Goal: Transaction & Acquisition: Purchase product/service

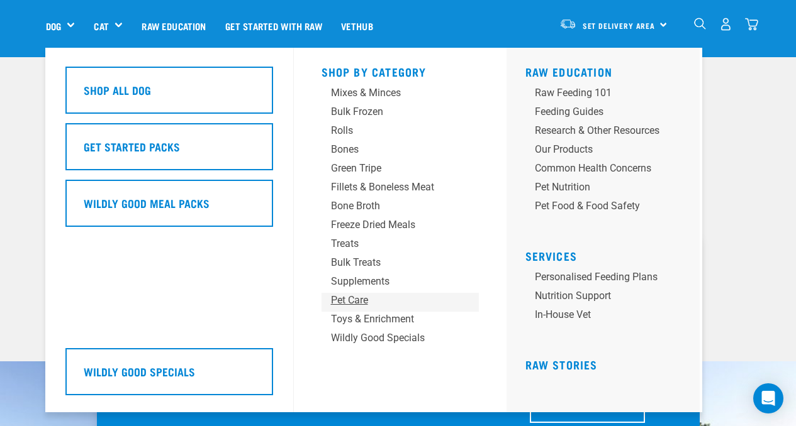
scroll to position [108, 0]
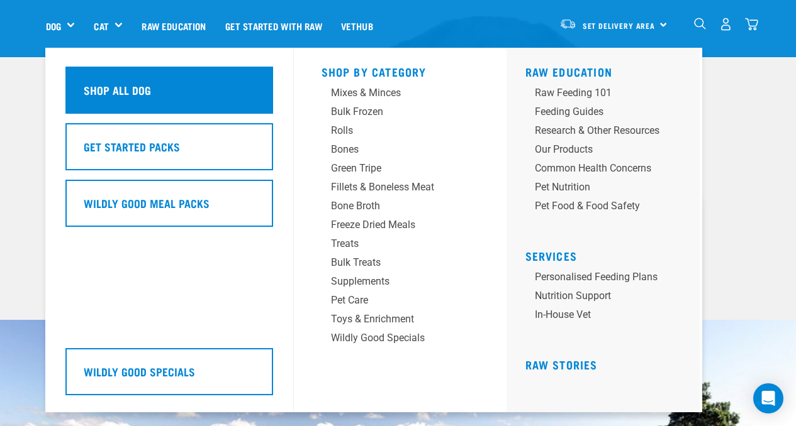
click at [163, 93] on div "Shop All Dog" at bounding box center [169, 90] width 208 height 47
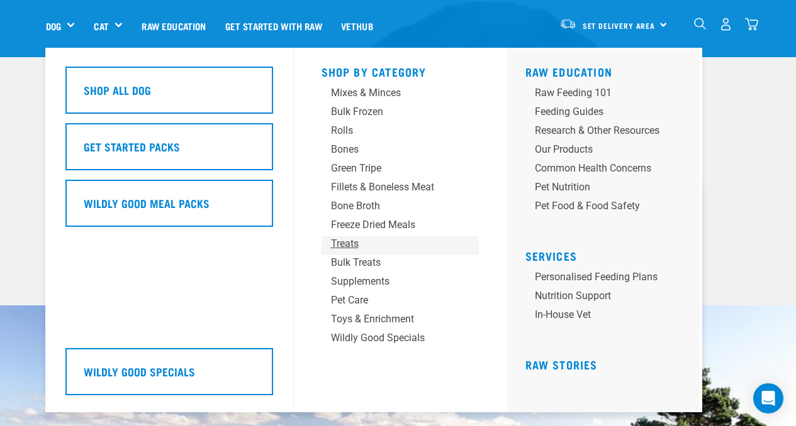
scroll to position [125, 0]
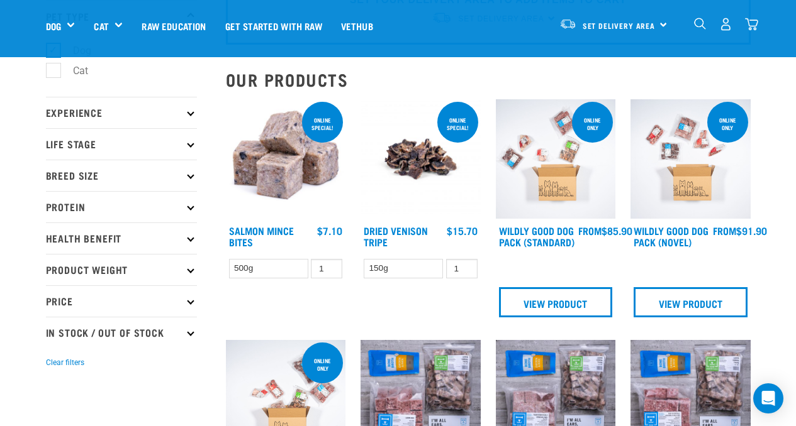
scroll to position [90, 0]
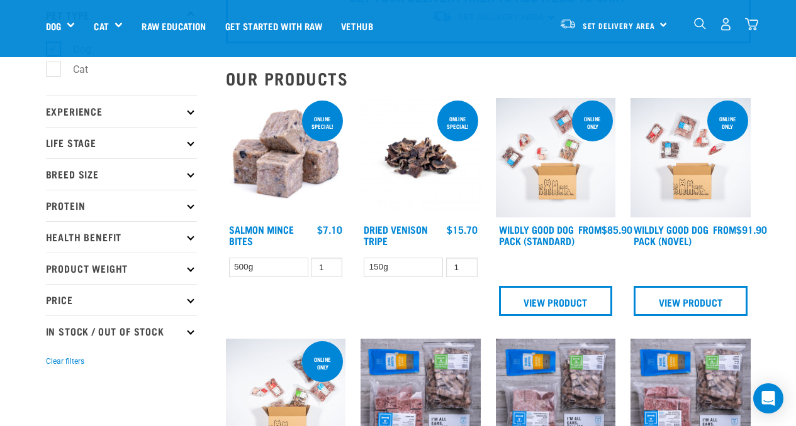
click at [83, 206] on p "Protein" at bounding box center [121, 205] width 151 height 31
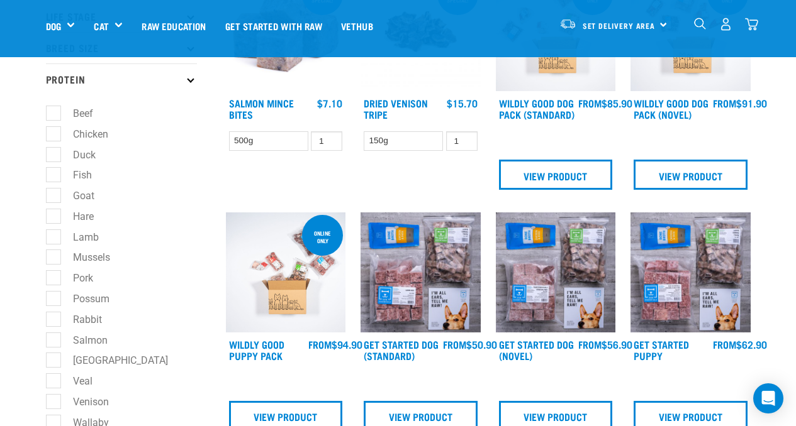
scroll to position [216, 0]
click at [60, 175] on label "Fish" at bounding box center [75, 176] width 44 height 16
click at [54, 175] on input "Fish" at bounding box center [50, 174] width 8 height 8
checkbox input "true"
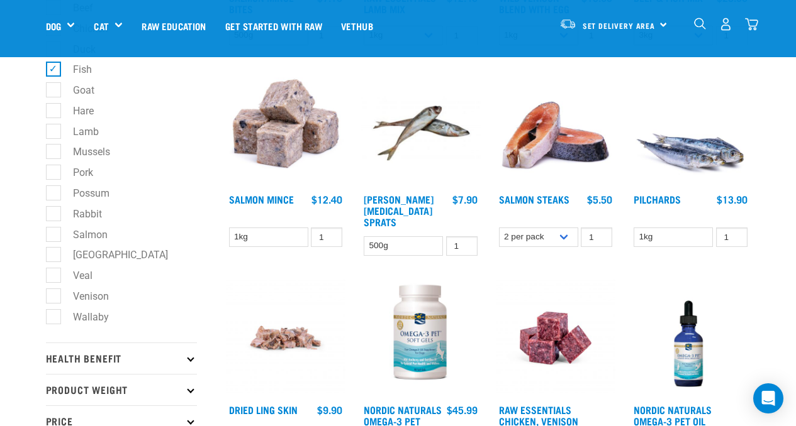
scroll to position [323, 0]
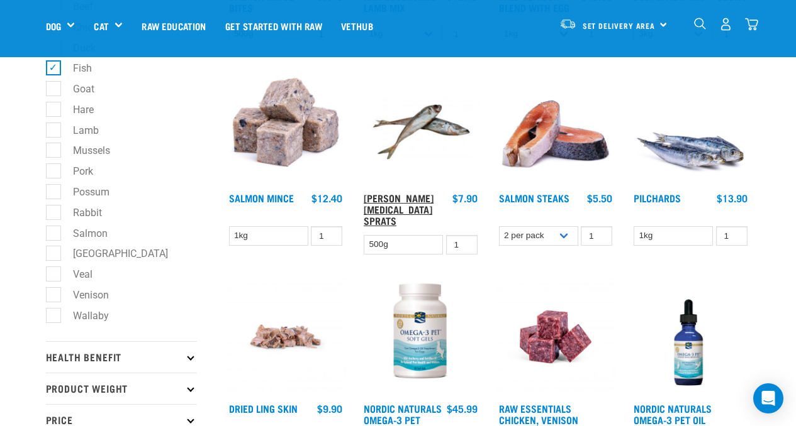
click at [413, 195] on link "Jack Mackerel Sprats" at bounding box center [399, 209] width 70 height 28
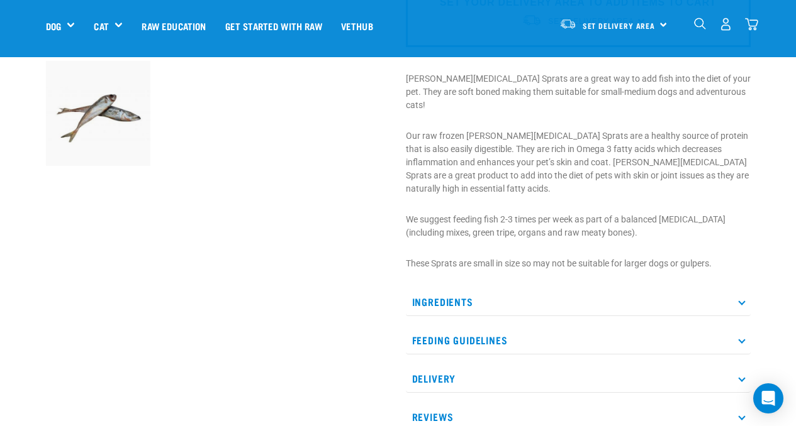
scroll to position [394, 0]
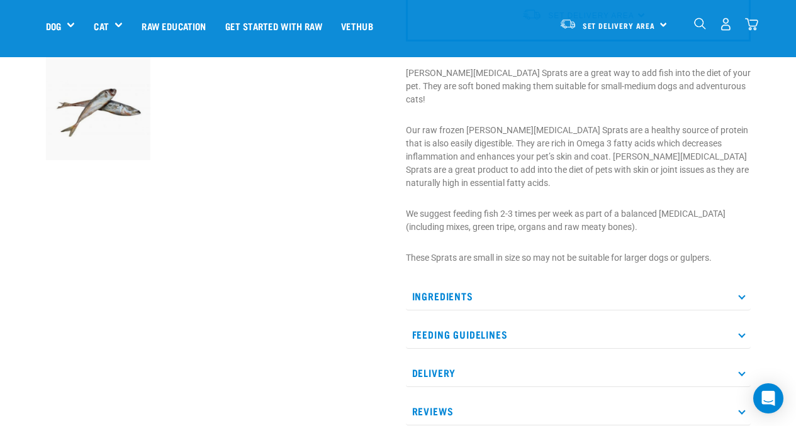
click at [500, 321] on p "Feeding Guidelines" at bounding box center [578, 335] width 345 height 28
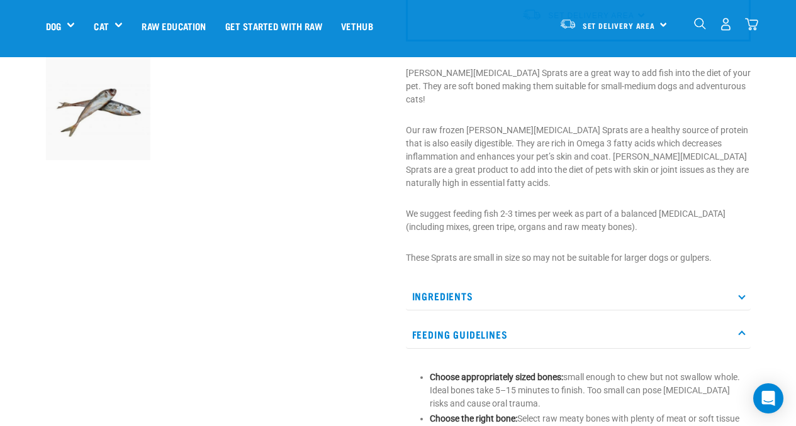
click at [462, 282] on p "Ingredients" at bounding box center [578, 296] width 345 height 28
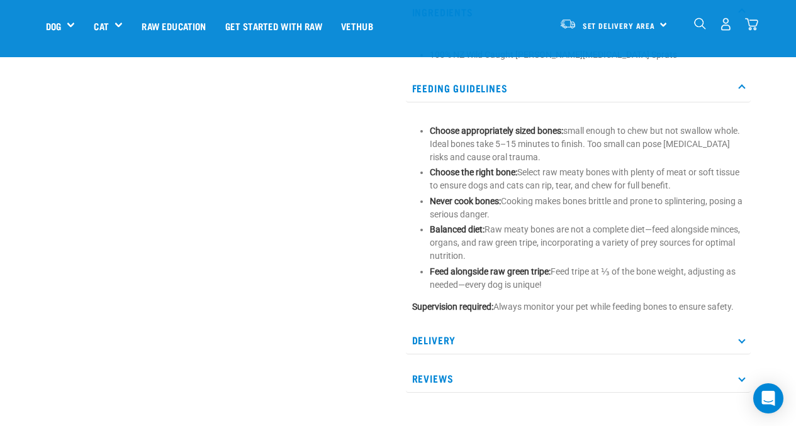
click at [547, 326] on p "Delivery" at bounding box center [578, 340] width 345 height 28
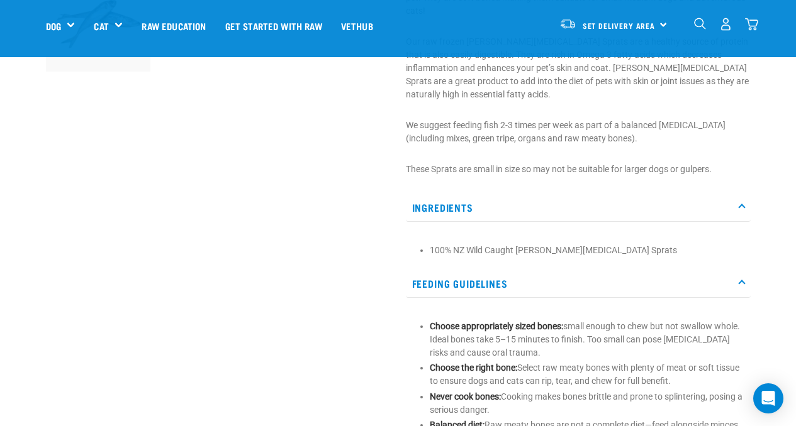
scroll to position [348, 0]
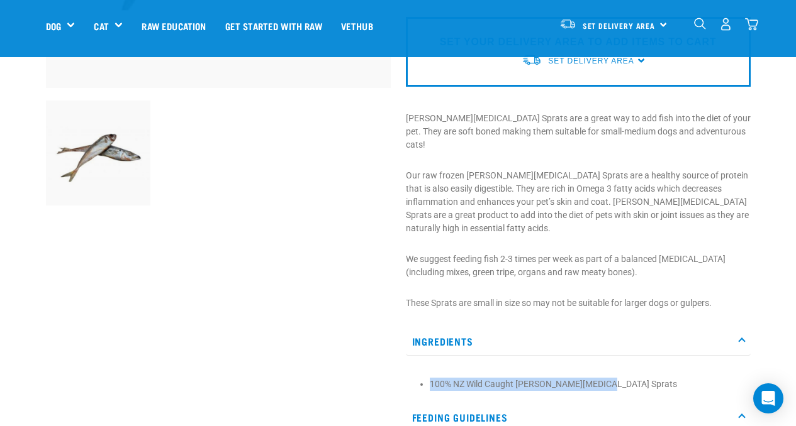
drag, startPoint x: 604, startPoint y: 338, endPoint x: 408, endPoint y: 330, distance: 195.8
click at [407, 363] on div "100% NZ Wild Caught Jack Mackerel Sprats" at bounding box center [578, 380] width 345 height 35
copy li "100% NZ Wild Caught Jack Mackerel Sprats"
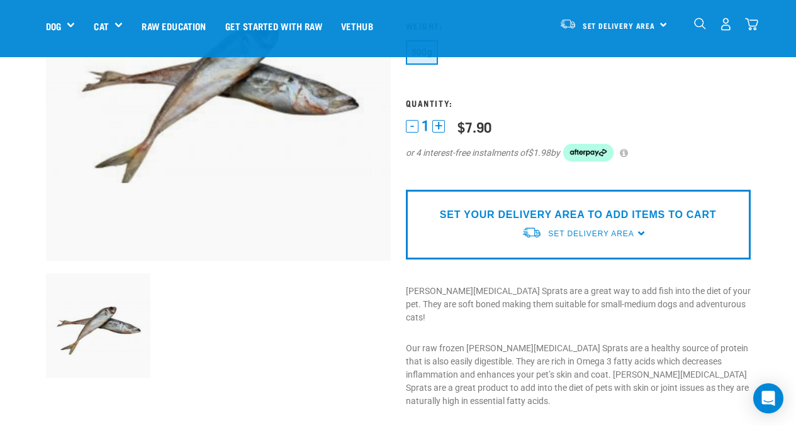
scroll to position [177, 0]
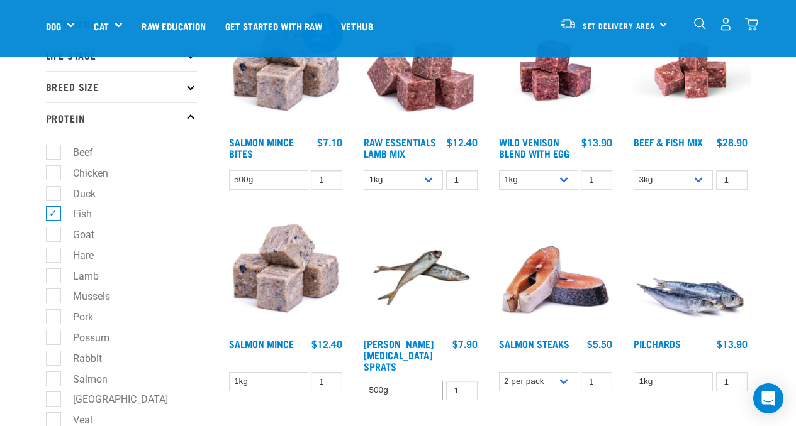
scroll to position [199, 0]
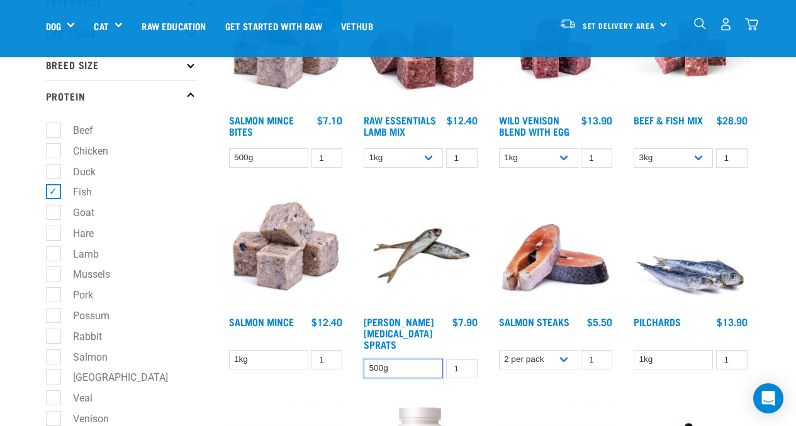
click at [427, 359] on select "500g" at bounding box center [403, 368] width 79 height 19
click at [364, 359] on select "500g" at bounding box center [403, 368] width 79 height 19
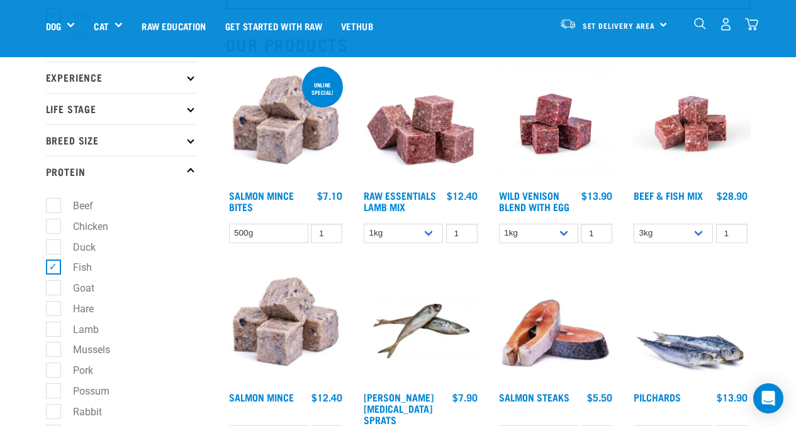
scroll to position [118, 0]
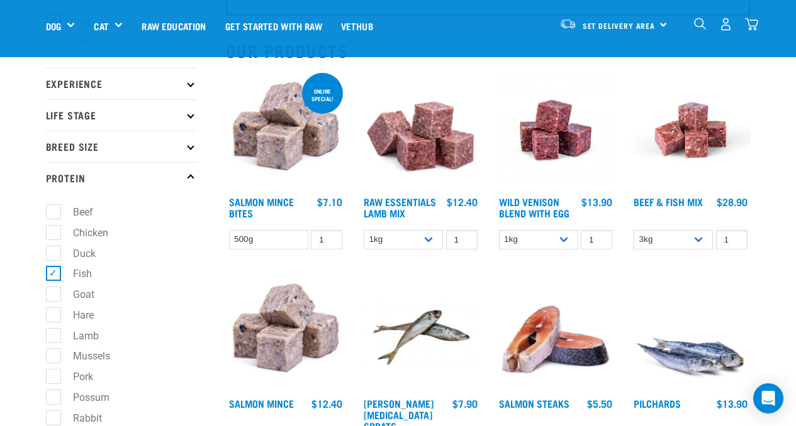
click at [689, 343] on img at bounding box center [690, 332] width 120 height 120
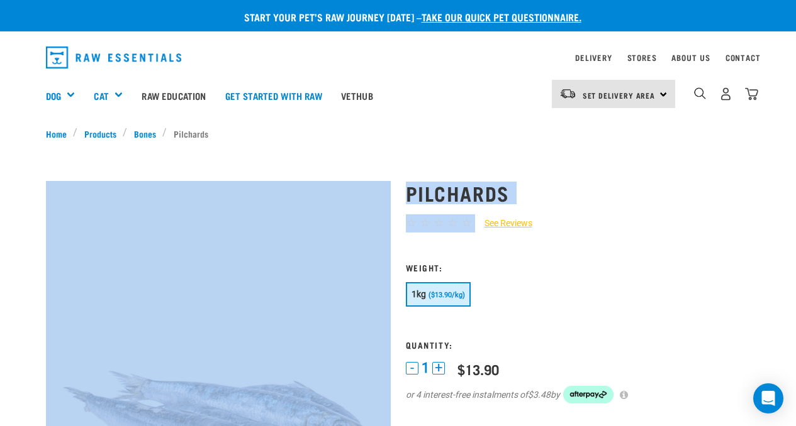
drag, startPoint x: 526, startPoint y: 209, endPoint x: 399, endPoint y: 191, distance: 128.3
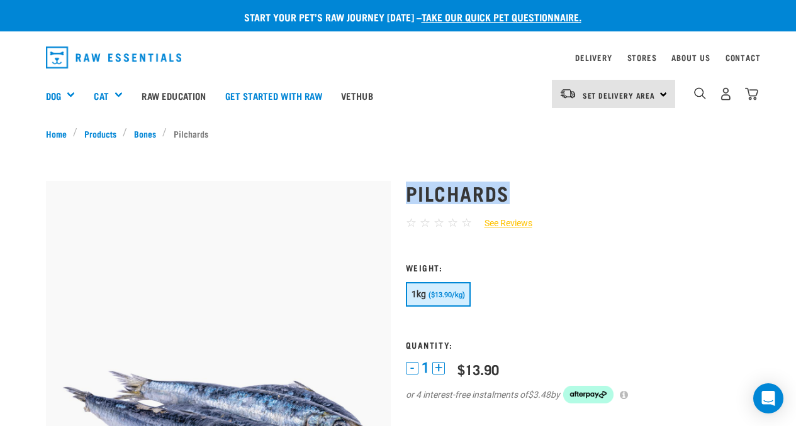
drag, startPoint x: 406, startPoint y: 190, endPoint x: 576, endPoint y: 190, distance: 170.5
click at [576, 190] on h1 "Pilchards" at bounding box center [578, 193] width 345 height 23
copy h1 "Pilchards"
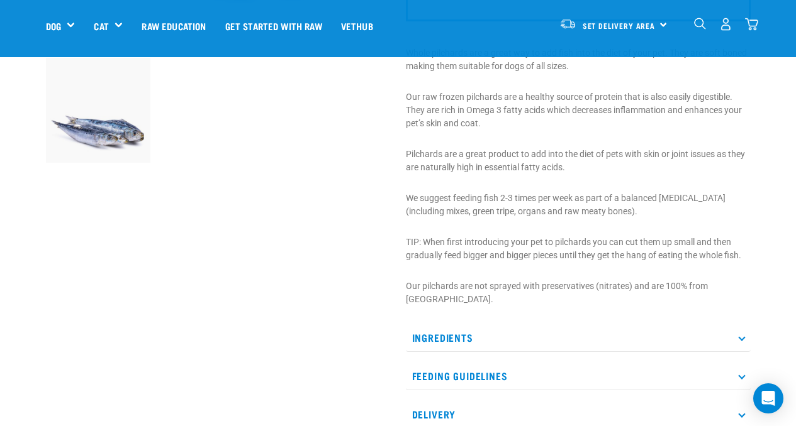
scroll to position [387, 0]
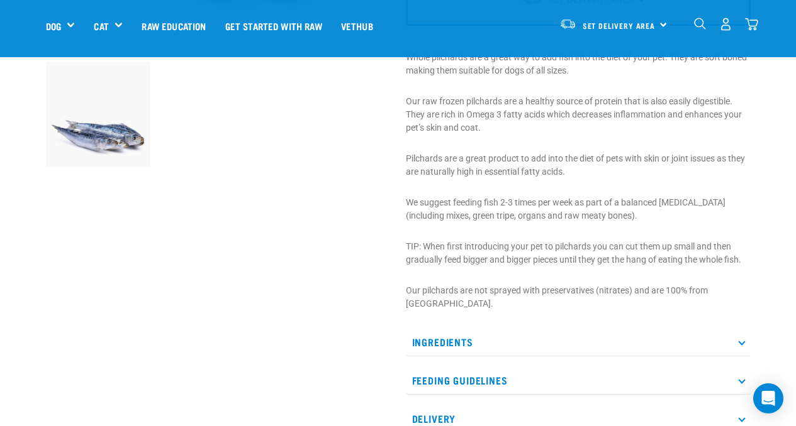
click at [499, 338] on p "Ingredients" at bounding box center [578, 342] width 345 height 28
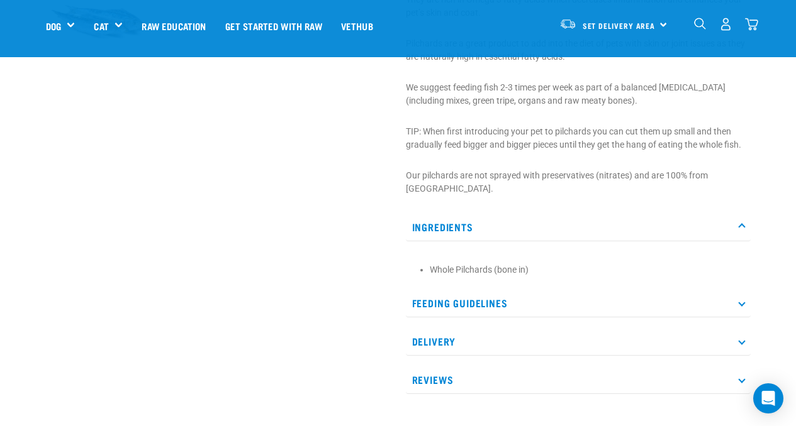
click at [496, 302] on p "Feeding Guidelines" at bounding box center [578, 303] width 345 height 28
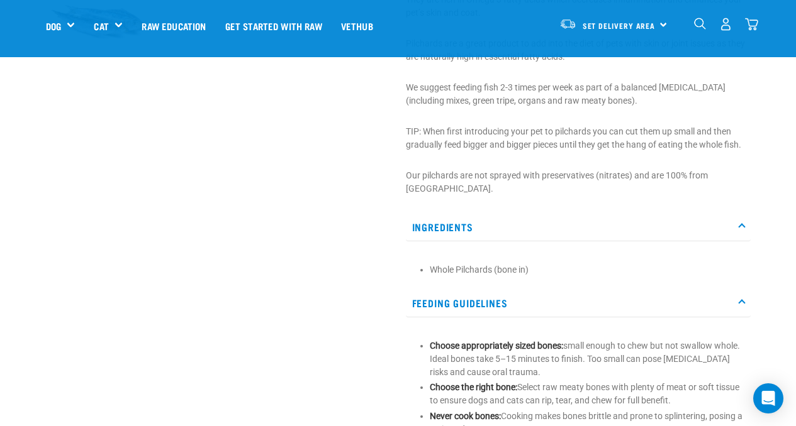
click at [479, 309] on p "Feeding Guidelines" at bounding box center [578, 303] width 345 height 28
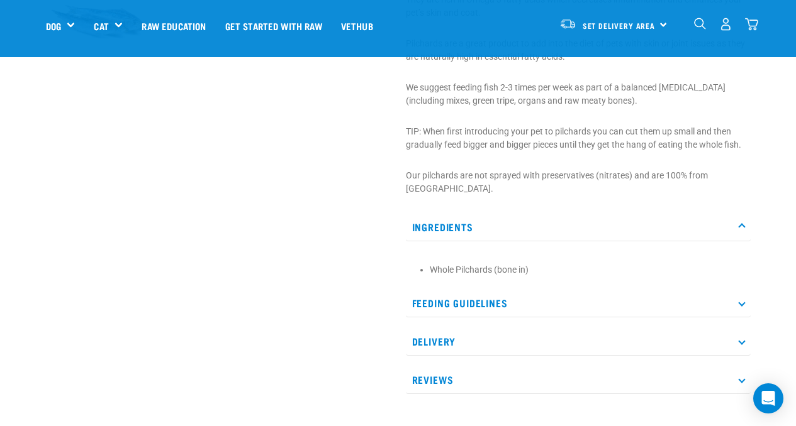
click at [459, 223] on p "Ingredients" at bounding box center [578, 227] width 345 height 28
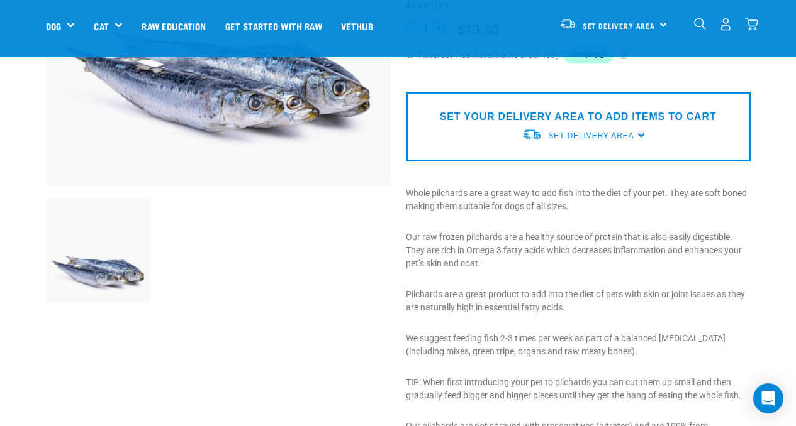
scroll to position [241, 0]
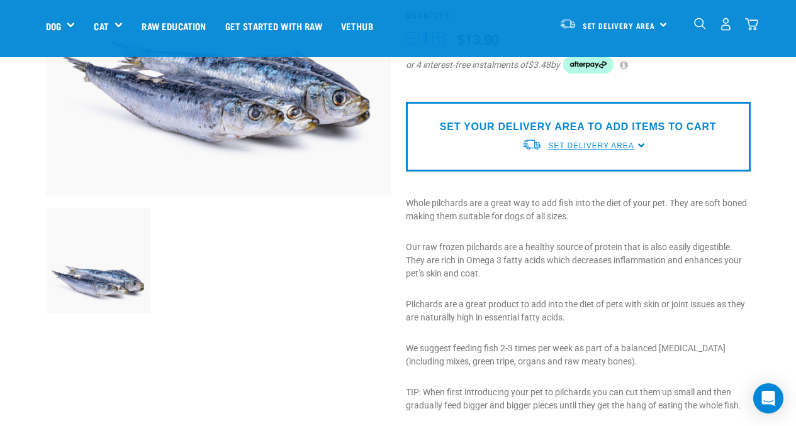
click at [596, 147] on span "Set Delivery Area" at bounding box center [591, 146] width 86 height 9
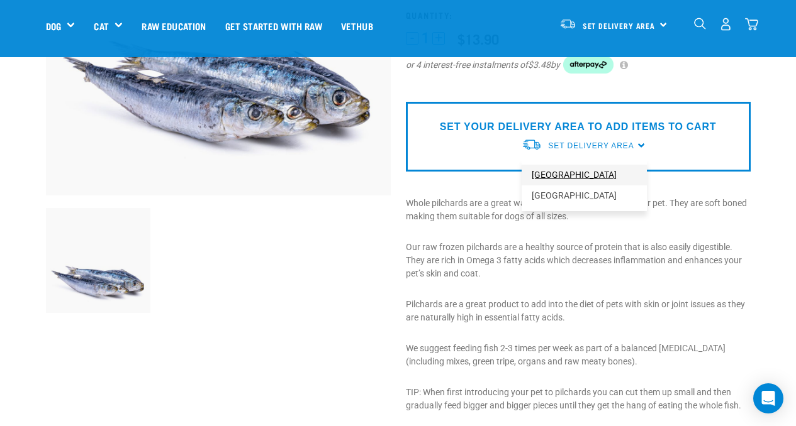
click at [584, 170] on link "[GEOGRAPHIC_DATA]" at bounding box center [583, 175] width 125 height 21
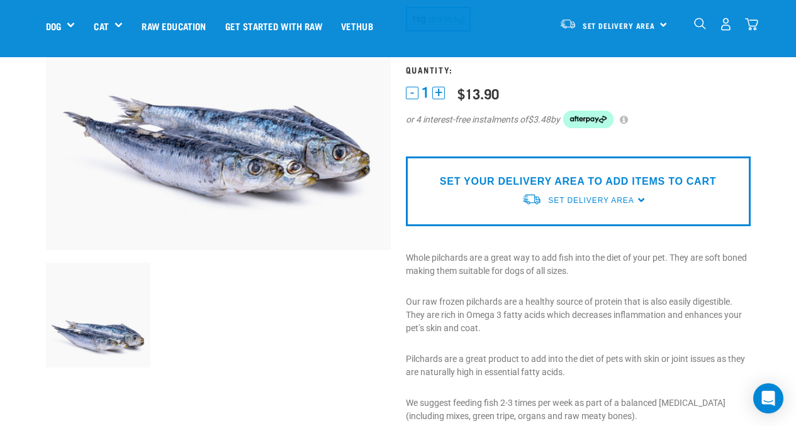
scroll to position [186, 0]
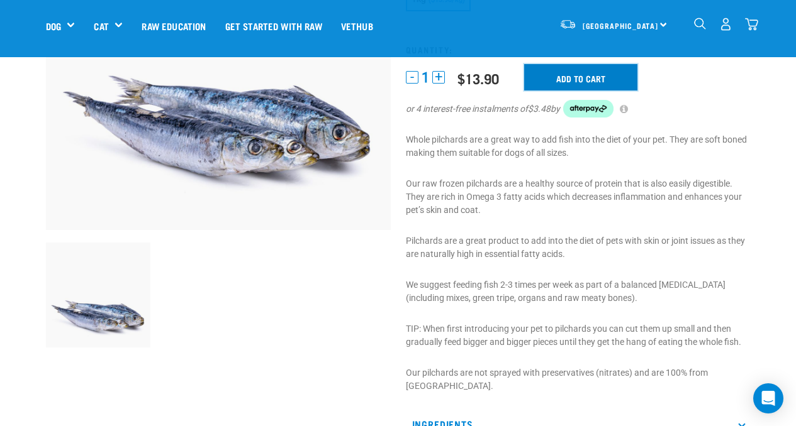
click at [588, 73] on input "Add to cart" at bounding box center [580, 77] width 113 height 26
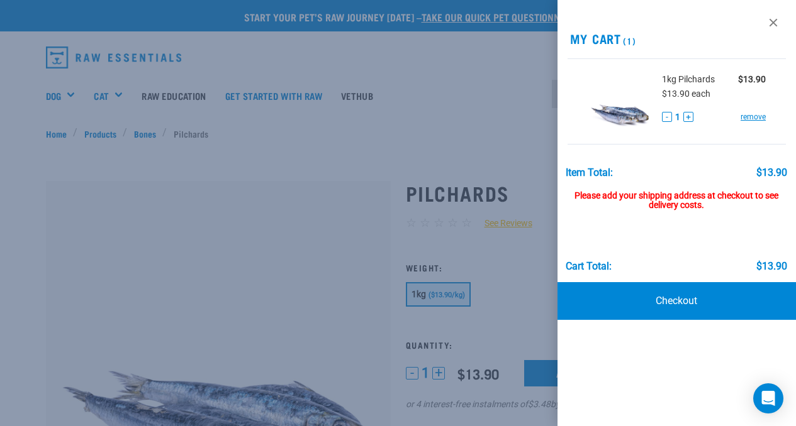
click at [245, 180] on div at bounding box center [398, 213] width 796 height 426
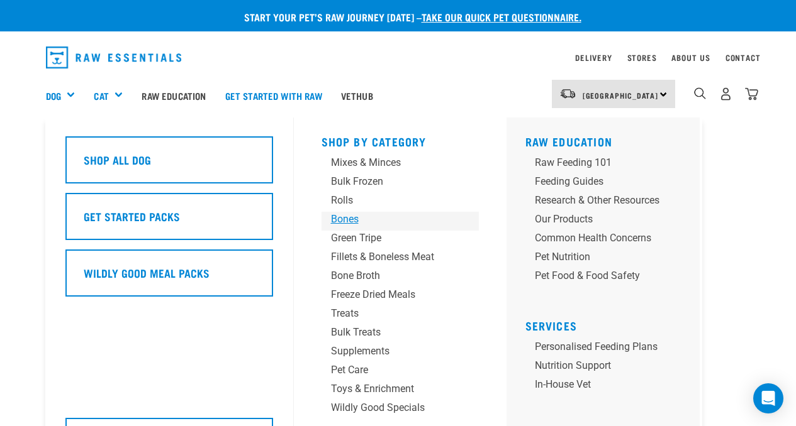
click at [351, 218] on div "Bones" at bounding box center [390, 219] width 118 height 15
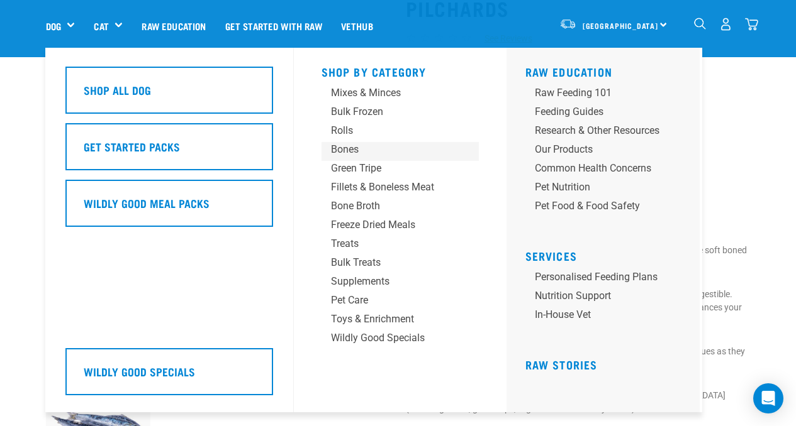
scroll to position [97, 0]
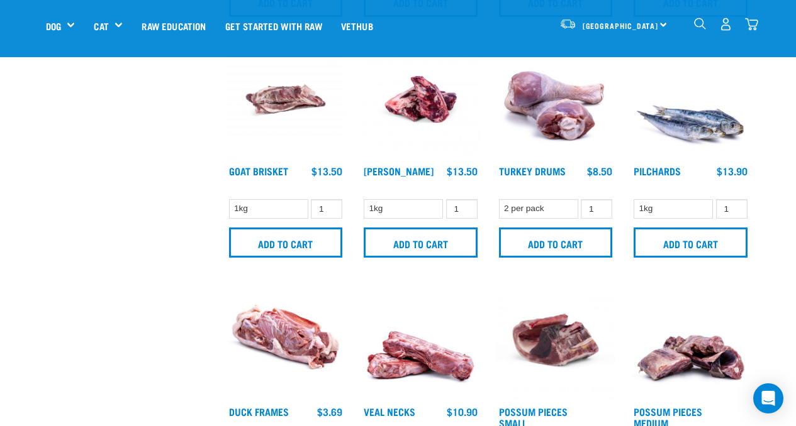
scroll to position [876, 0]
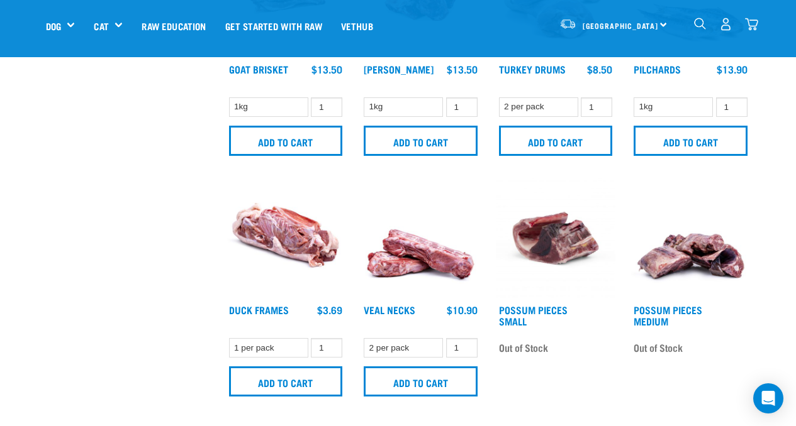
click at [694, 246] on img at bounding box center [690, 239] width 120 height 120
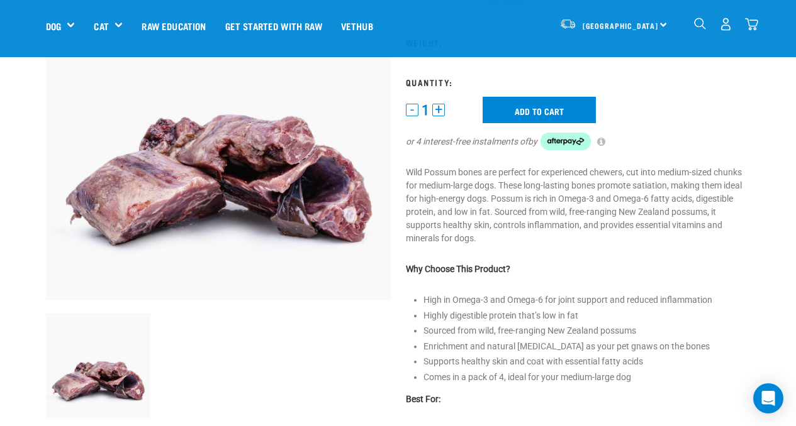
scroll to position [138, 0]
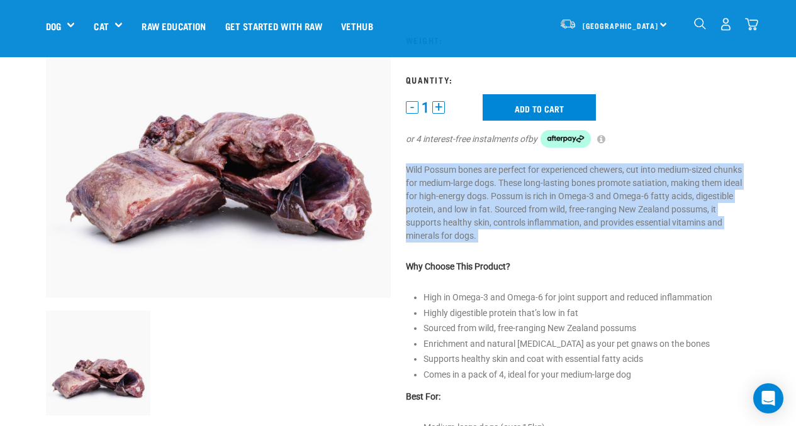
drag, startPoint x: 489, startPoint y: 245, endPoint x: 400, endPoint y: 167, distance: 119.0
click at [400, 167] on div "Possum Pieces Medium ☆ ☆ ☆ ☆ ☆ See Reviews" at bounding box center [578, 285] width 360 height 699
copy div "Wild Possum bones are perfect for experienced chewers, cut into medium-sized ch…"
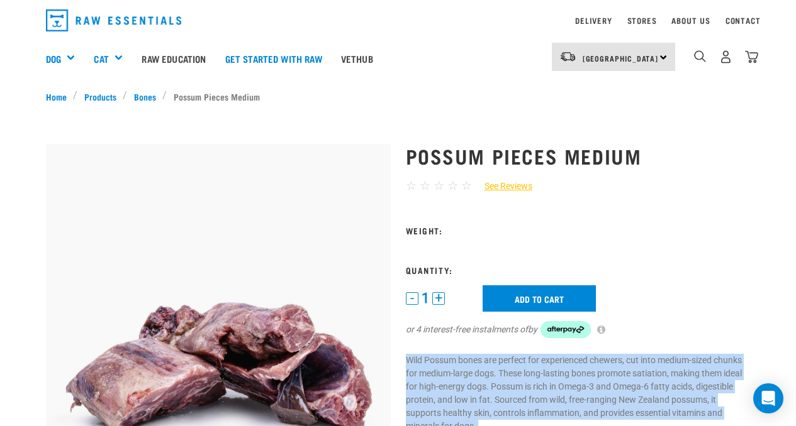
scroll to position [0, 0]
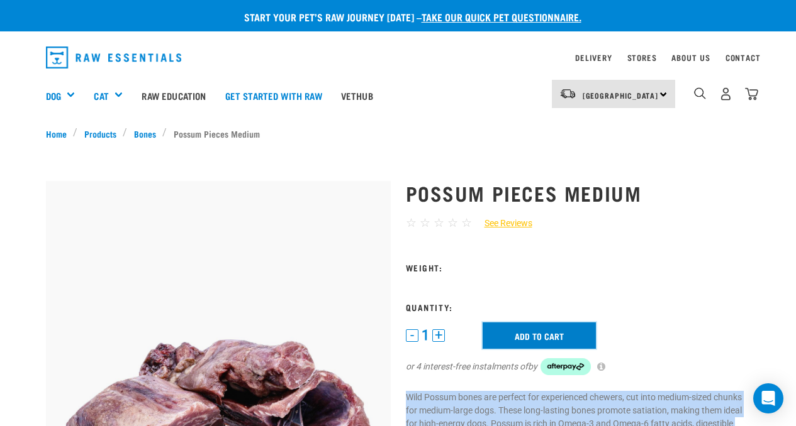
click at [532, 338] on input "Add to cart" at bounding box center [538, 336] width 113 height 26
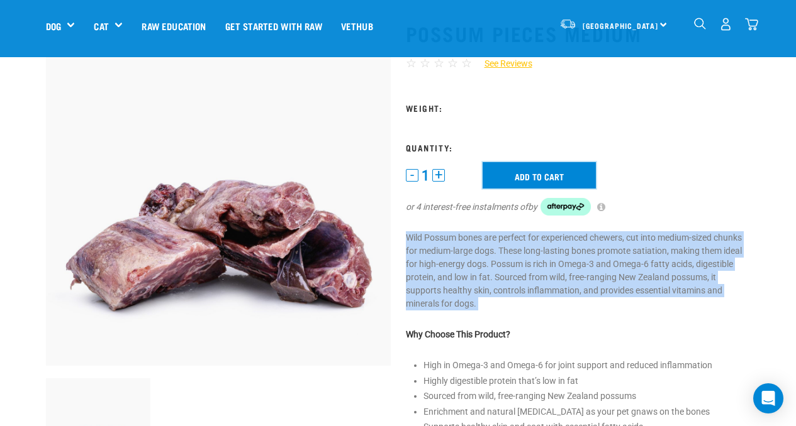
scroll to position [80, 0]
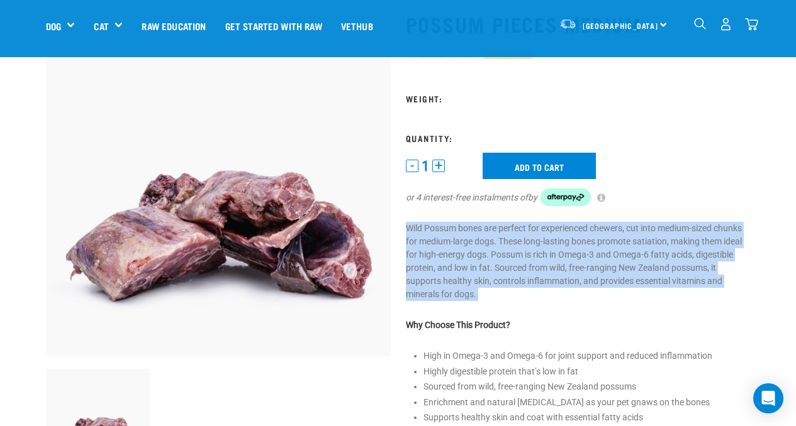
click at [504, 268] on p "Wild Possum bones are perfect for experienced chewers, cut into medium-sized ch…" at bounding box center [578, 261] width 345 height 79
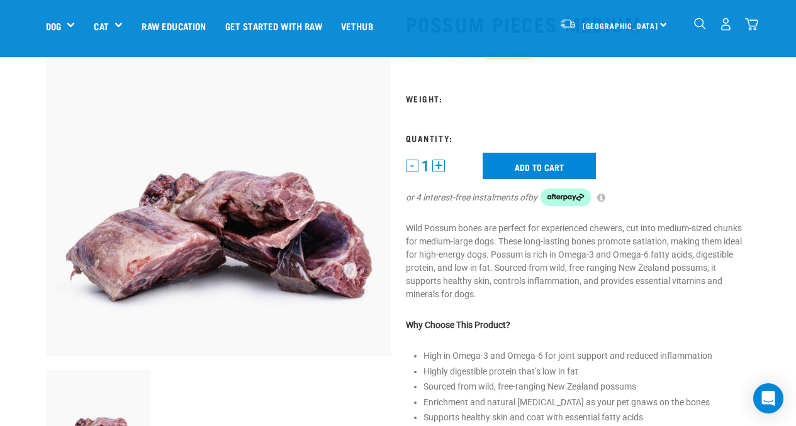
click at [439, 165] on button "+" at bounding box center [438, 166] width 13 height 13
click at [554, 167] on input "Add to cart" at bounding box center [538, 166] width 113 height 26
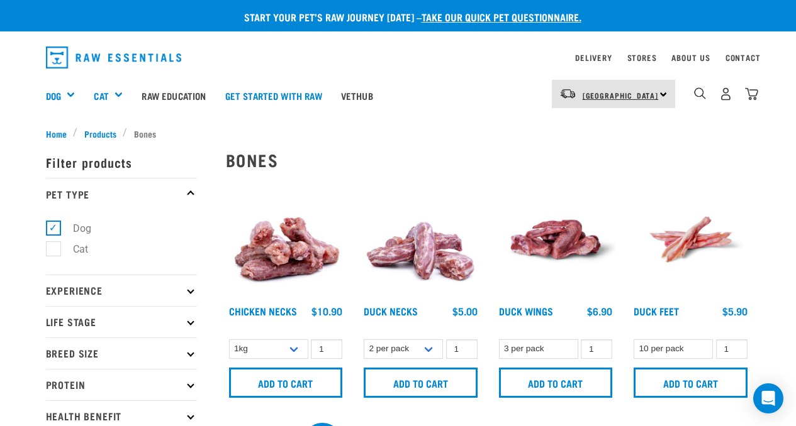
click at [594, 88] on link "[GEOGRAPHIC_DATA]" at bounding box center [620, 96] width 76 height 20
click at [377, 132] on ul "Home Products Bones" at bounding box center [398, 133] width 705 height 13
click at [700, 96] on img "dropdown navigation" at bounding box center [700, 93] width 12 height 12
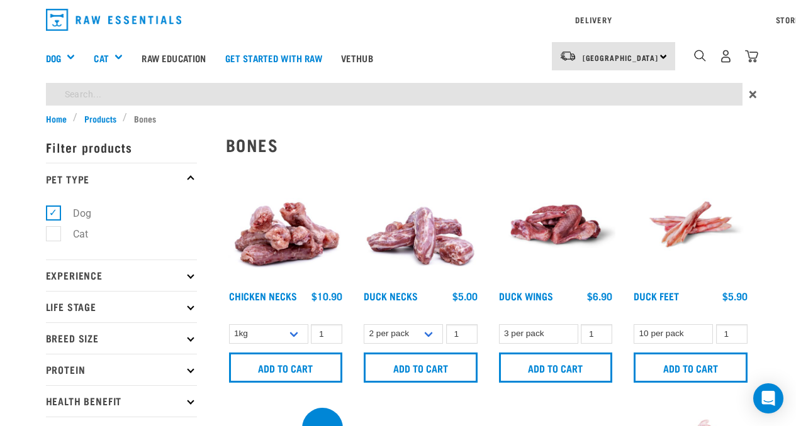
type input "possum"
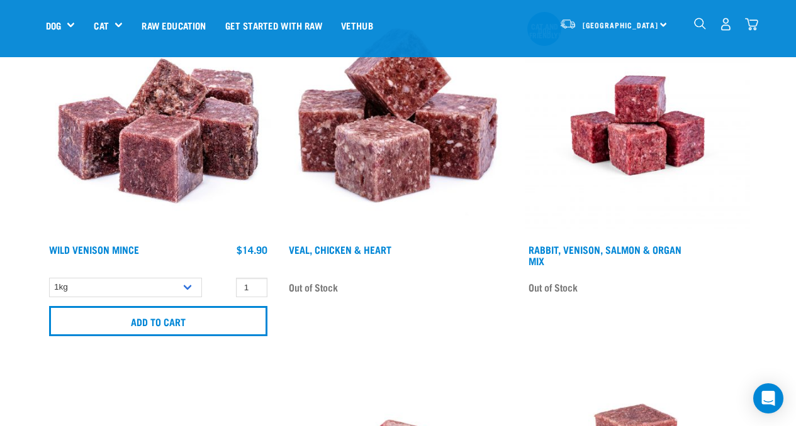
scroll to position [1897, 0]
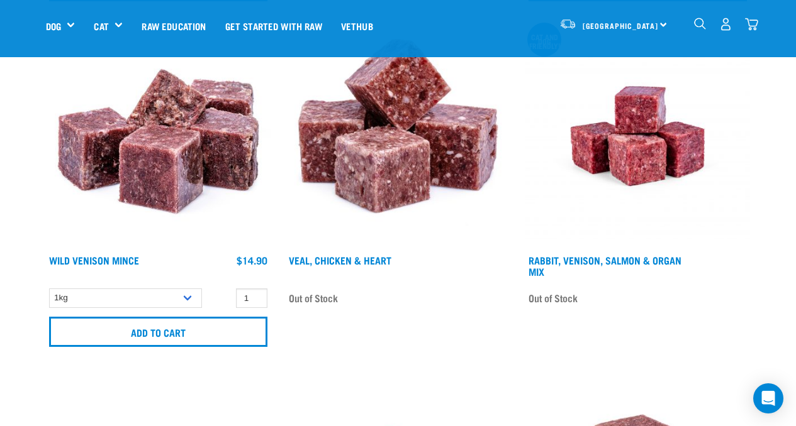
click at [712, 29] on div "1" at bounding box center [725, 24] width 65 height 28
click at [701, 29] on img "dropdown navigation" at bounding box center [700, 24] width 12 height 12
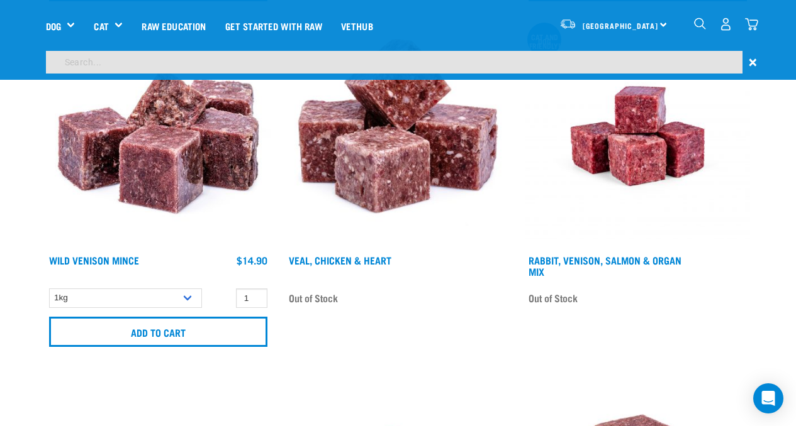
click at [558, 77] on div "×" at bounding box center [398, 65] width 796 height 29
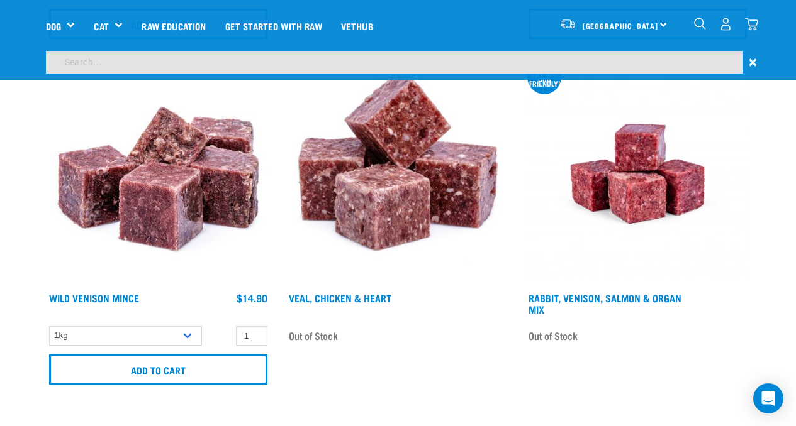
click at [533, 66] on input "search" at bounding box center [394, 62] width 696 height 23
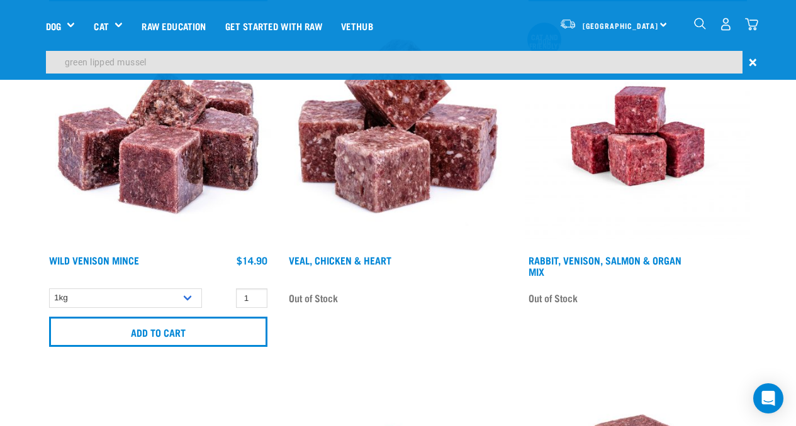
type input "green lipped mussel"
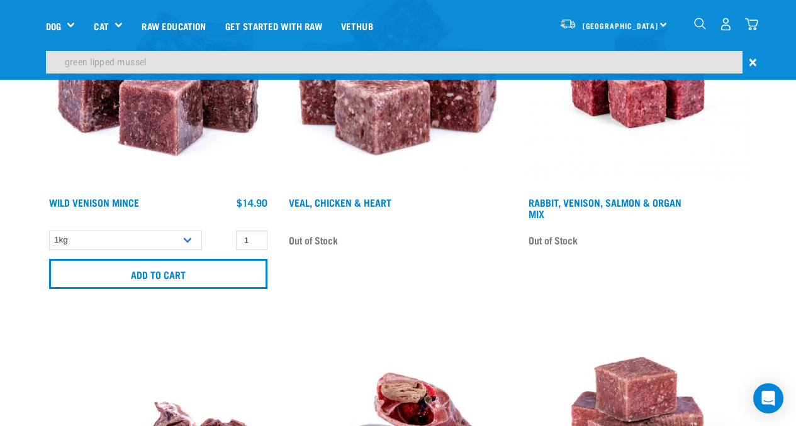
scroll to position [1918, 0]
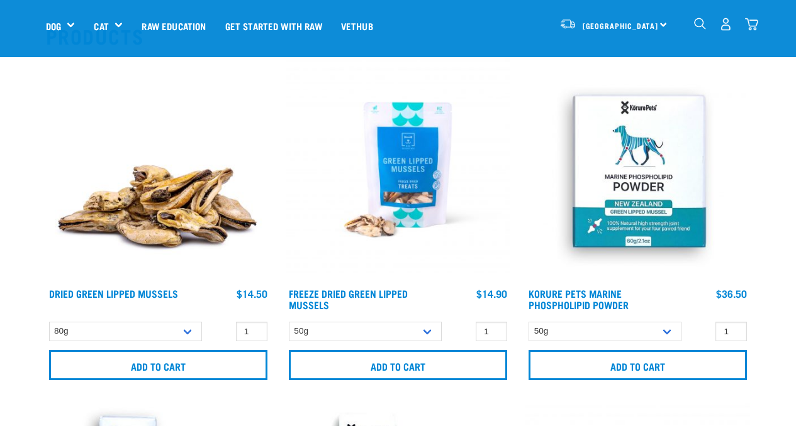
scroll to position [153, 0]
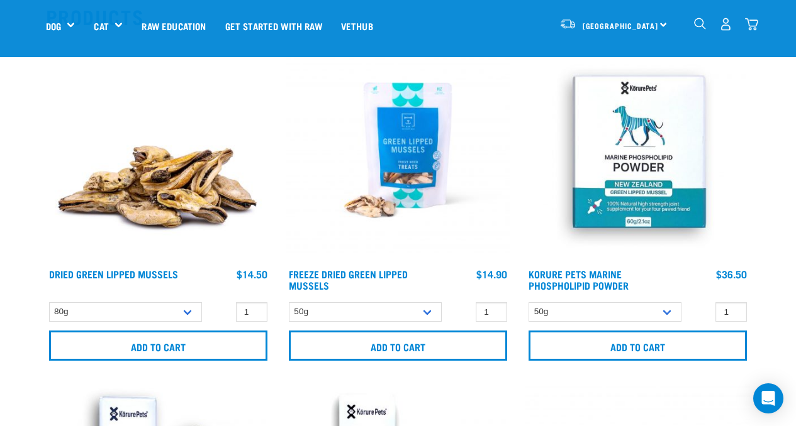
click at [152, 214] on img at bounding box center [158, 150] width 225 height 225
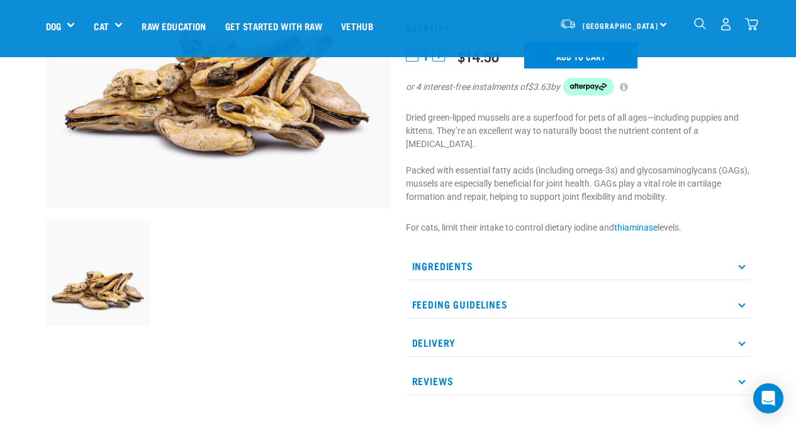
scroll to position [242, 0]
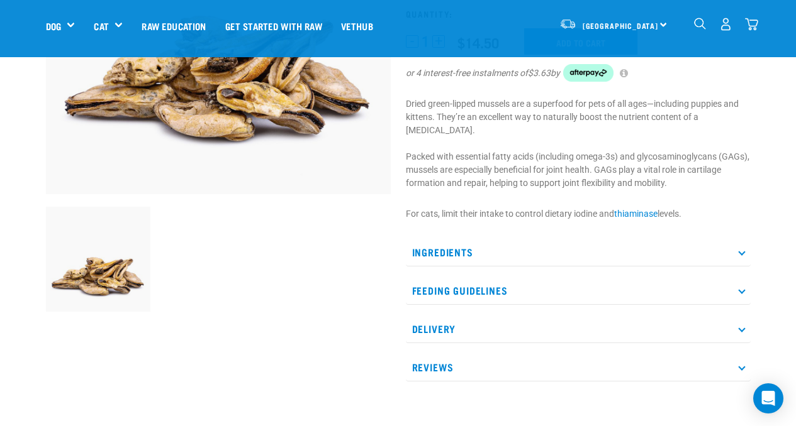
click at [603, 249] on p "Ingredients" at bounding box center [578, 252] width 345 height 28
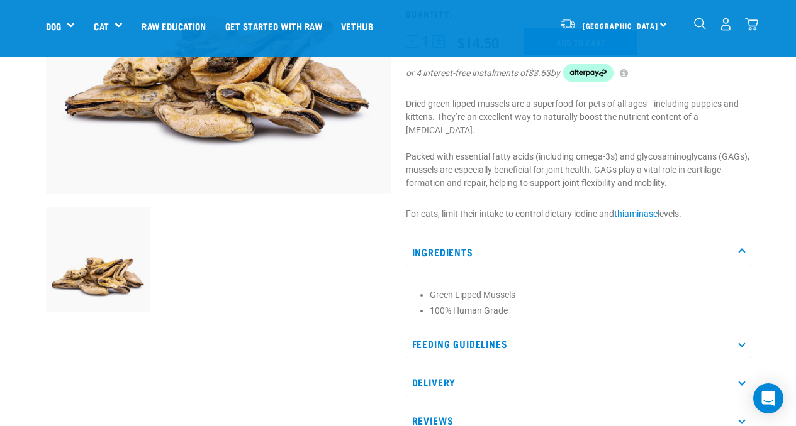
click at [582, 330] on p "Feeding Guidelines" at bounding box center [578, 344] width 345 height 28
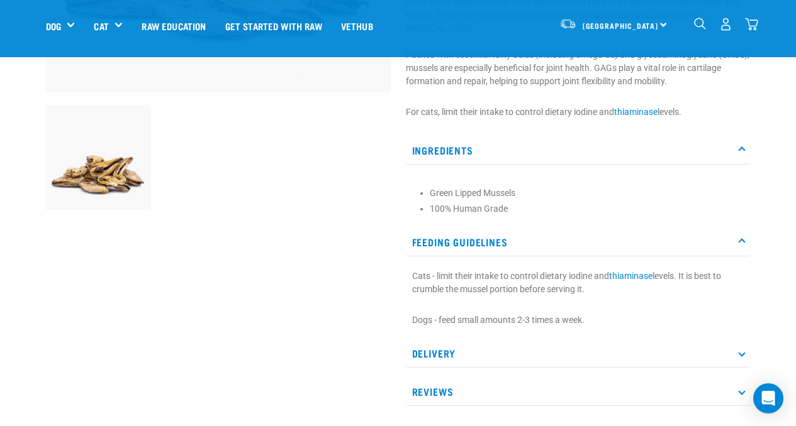
scroll to position [348, 0]
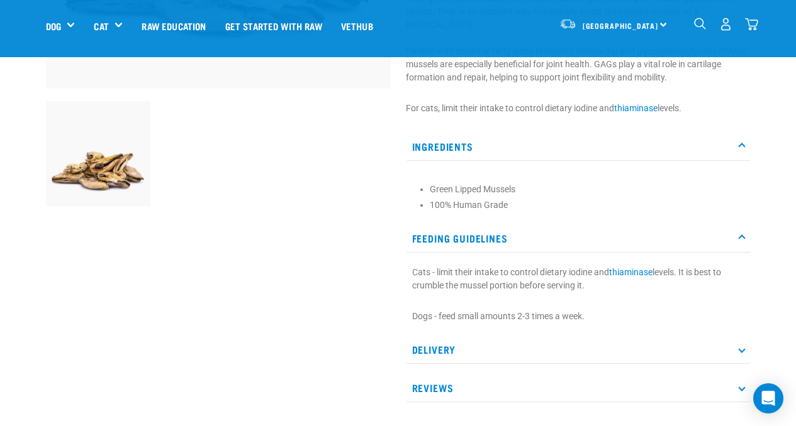
click at [573, 345] on p "Delivery" at bounding box center [578, 350] width 345 height 28
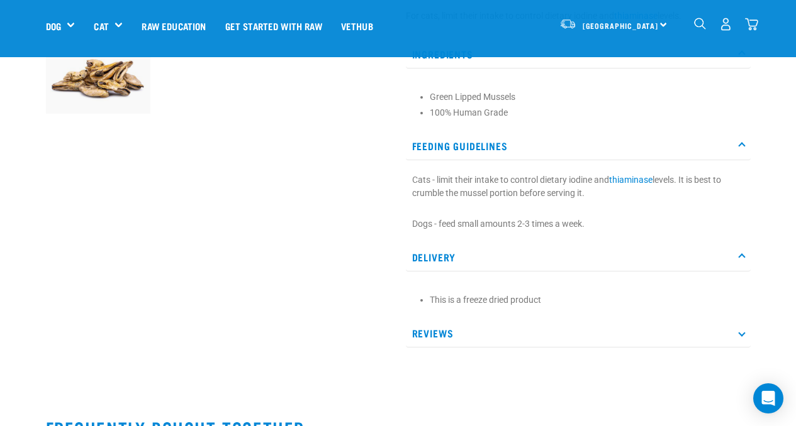
scroll to position [462, 0]
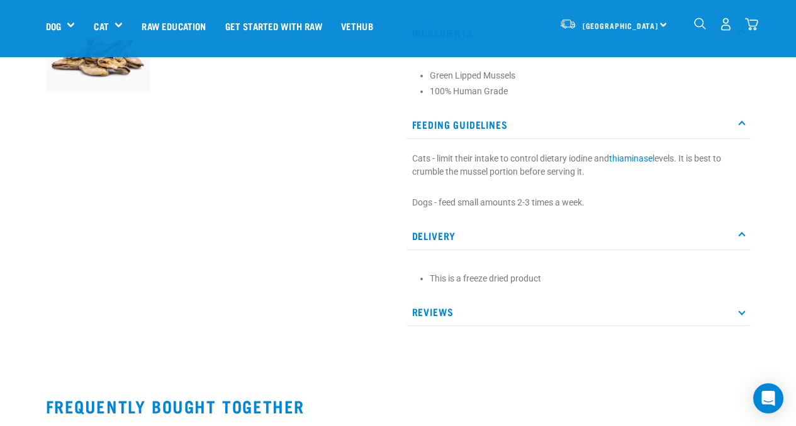
click at [537, 305] on p "Reviews" at bounding box center [578, 312] width 345 height 28
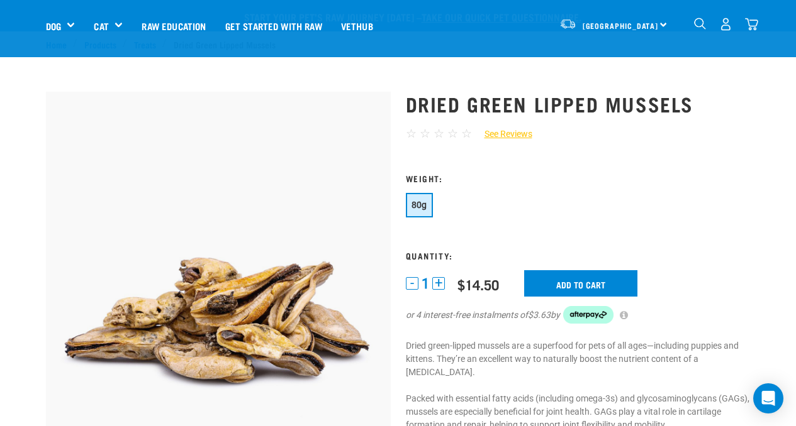
scroll to position [134, 0]
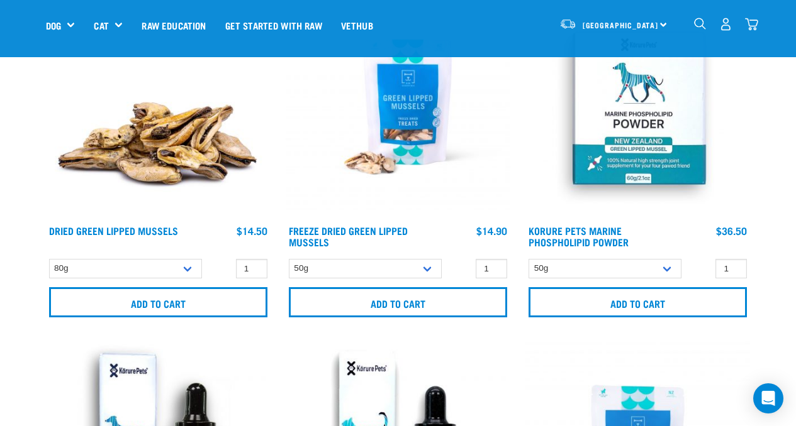
scroll to position [182, 0]
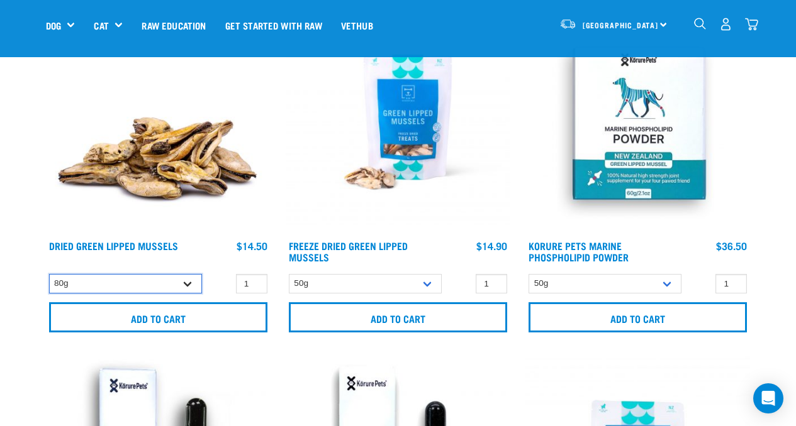
click at [170, 293] on select "80g" at bounding box center [125, 283] width 153 height 19
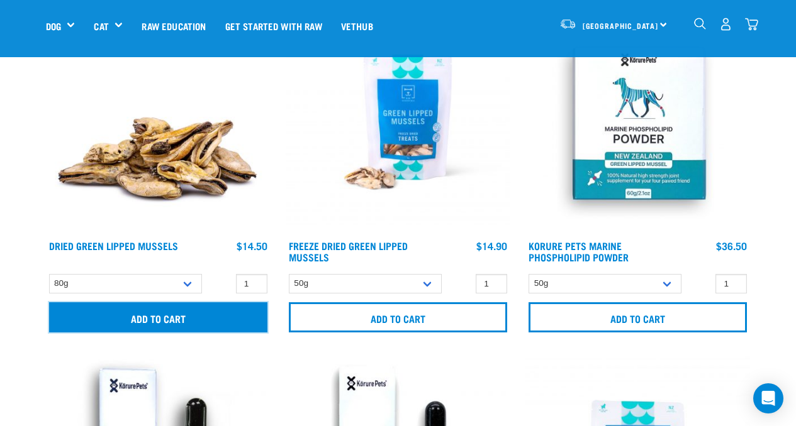
click at [190, 313] on input "Add to cart" at bounding box center [158, 318] width 218 height 30
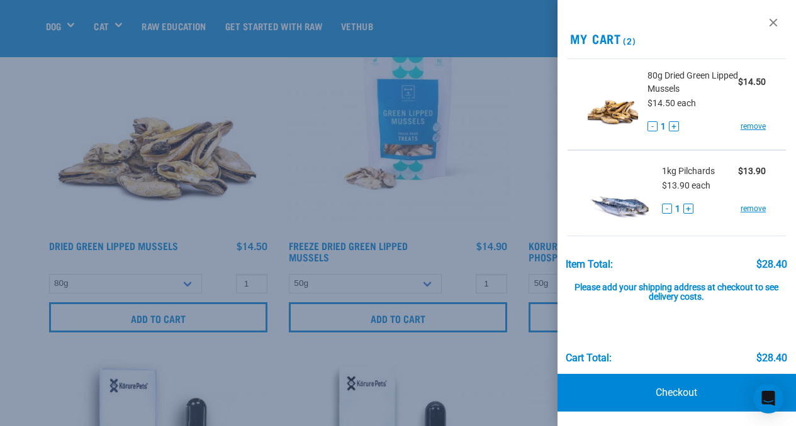
click at [484, 194] on div at bounding box center [398, 213] width 796 height 426
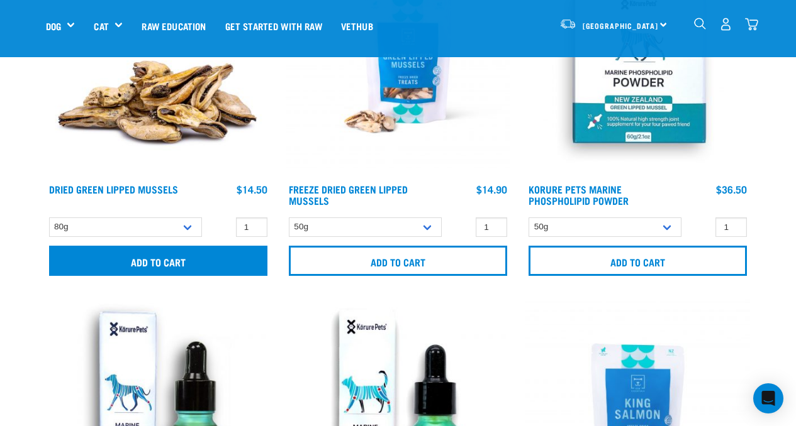
scroll to position [0, 0]
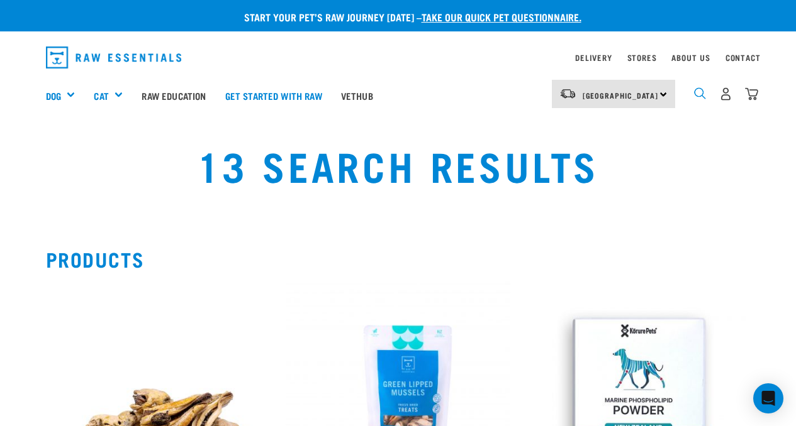
click at [698, 91] on img "dropdown navigation" at bounding box center [700, 93] width 12 height 12
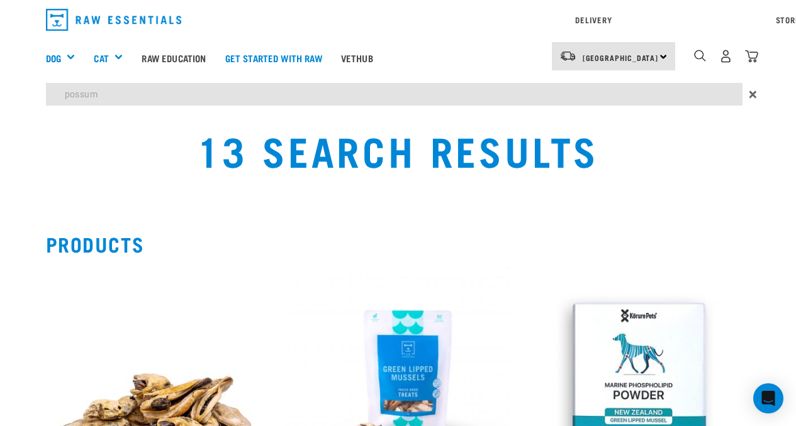
type input "possum"
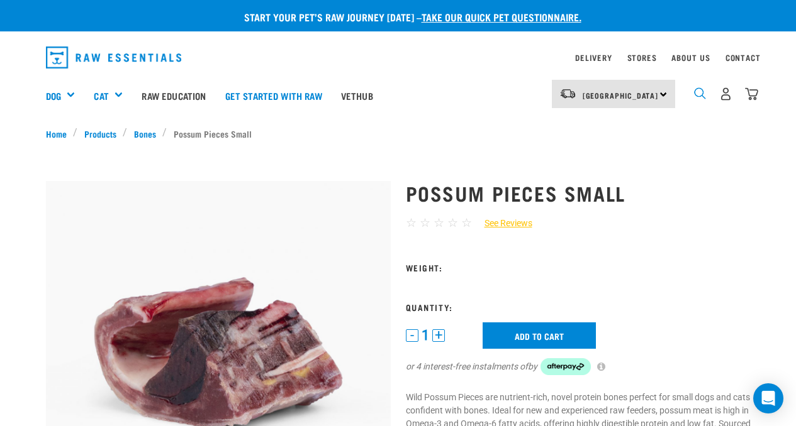
click at [699, 90] on img "dropdown navigation" at bounding box center [700, 93] width 12 height 12
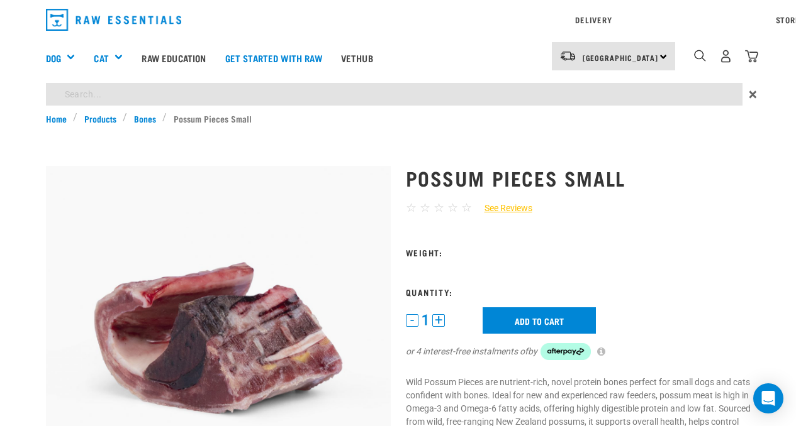
type input "possum"
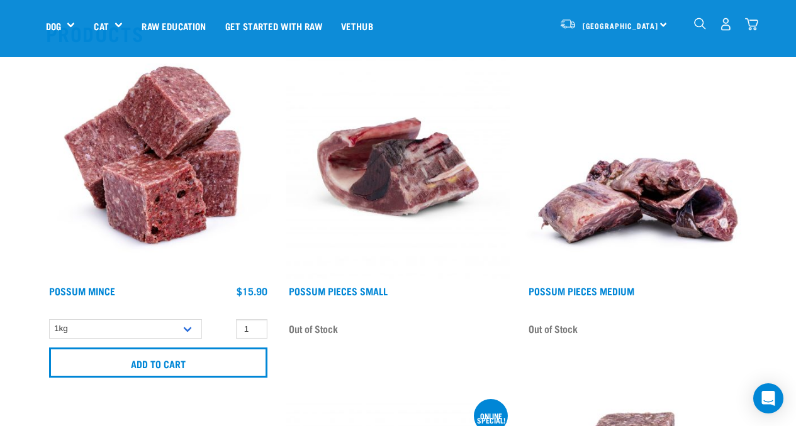
scroll to position [152, 0]
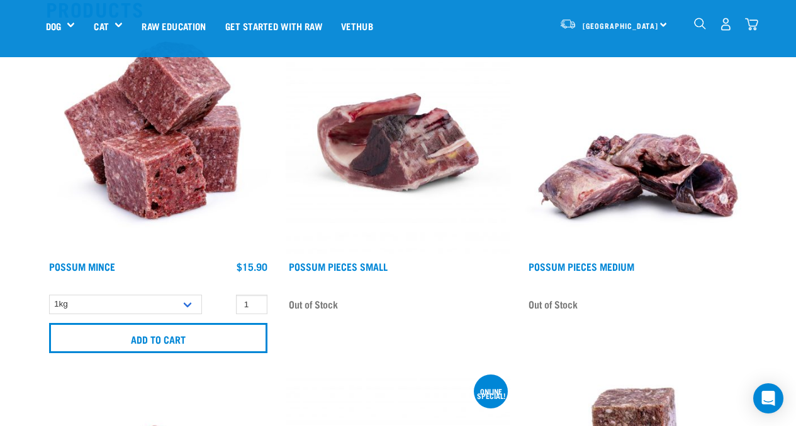
scroll to position [149, 0]
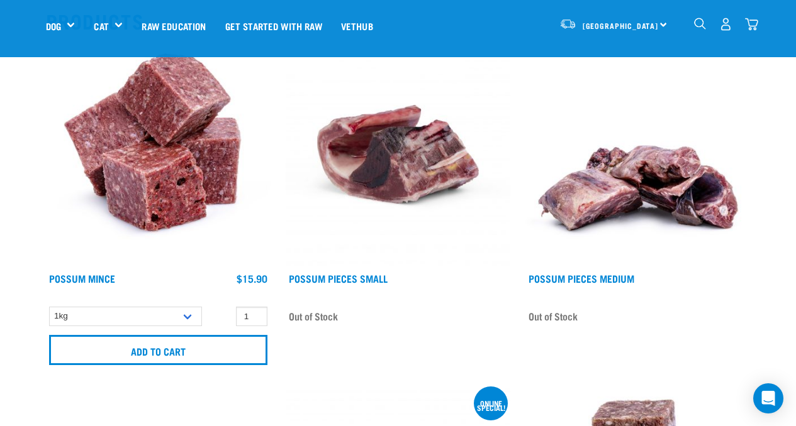
click at [749, 30] on img "dropdown navigation" at bounding box center [751, 24] width 13 height 13
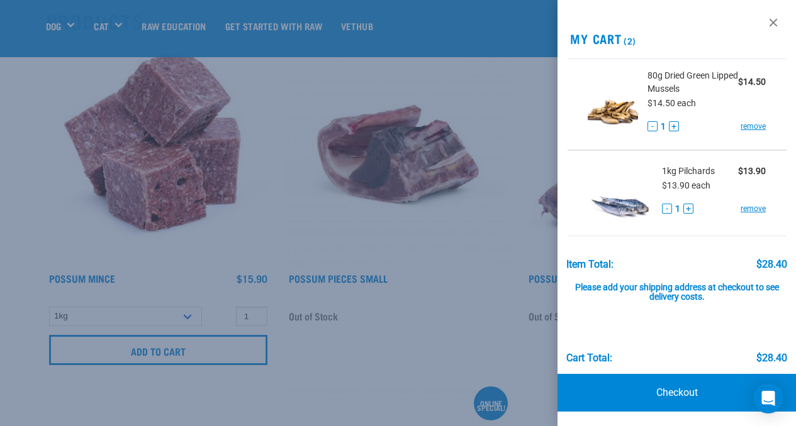
scroll to position [1, 0]
